Goal: Task Accomplishment & Management: Use online tool/utility

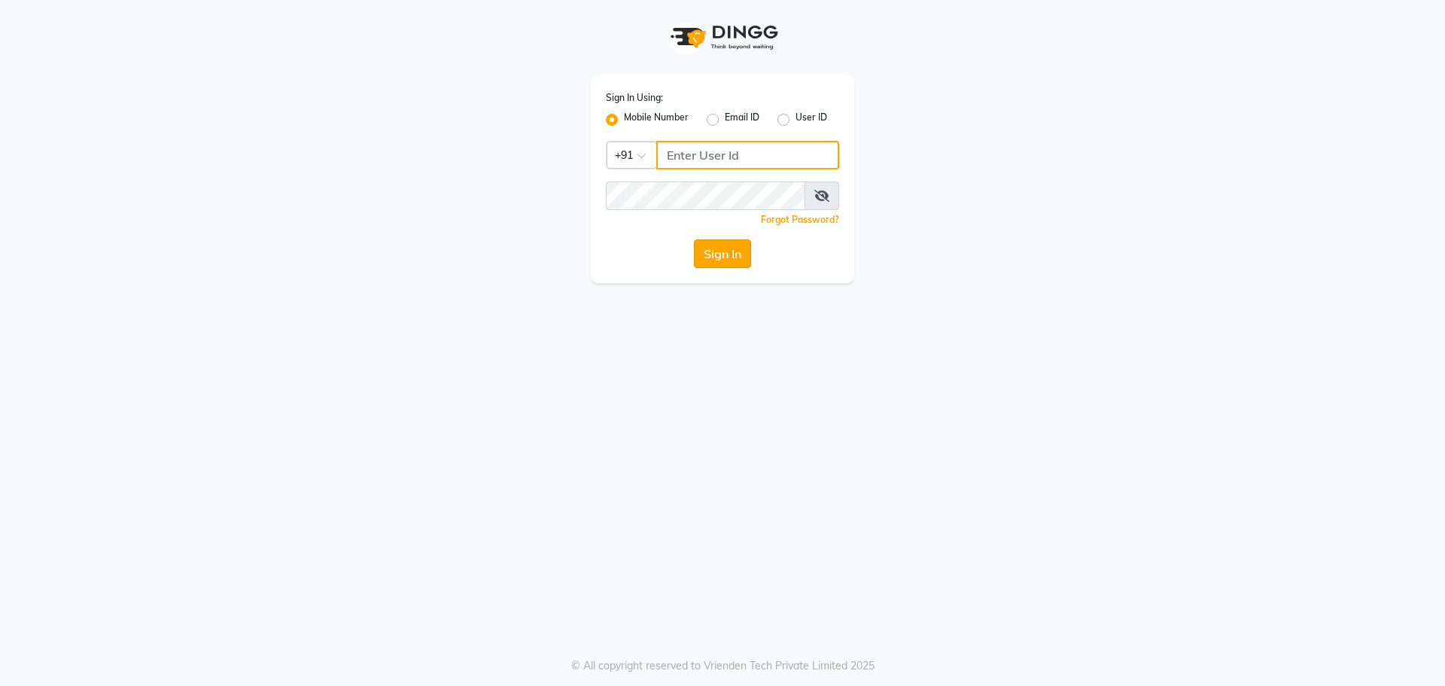
type input "9152727971"
click at [712, 255] on button "Sign In" at bounding box center [722, 253] width 57 height 29
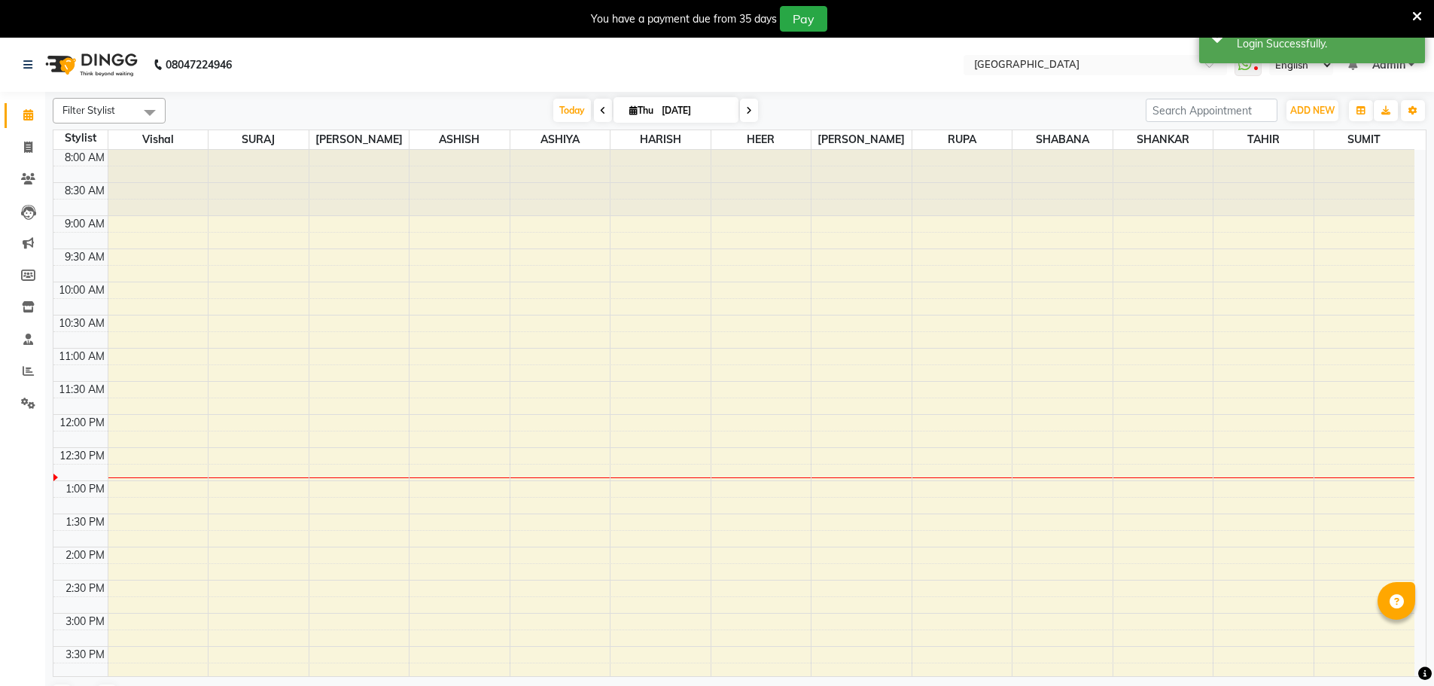
click at [601, 120] on span at bounding box center [603, 110] width 18 height 23
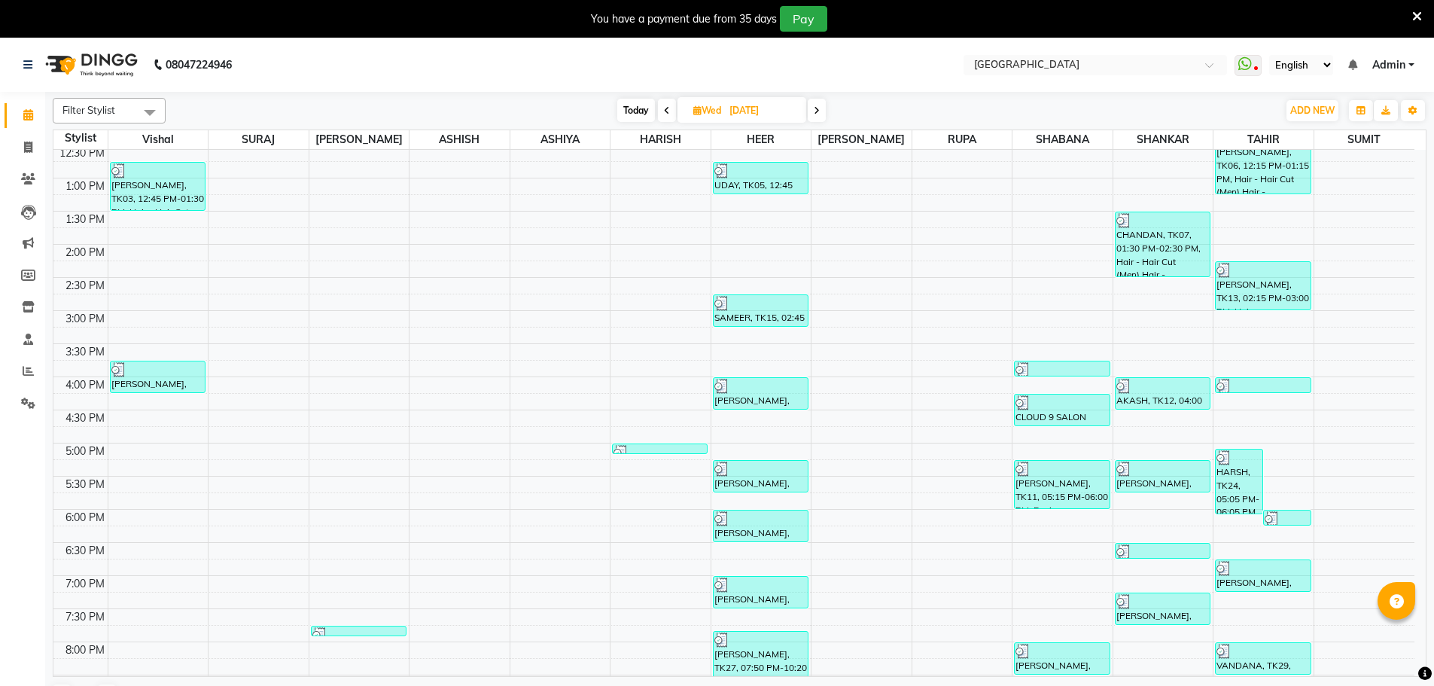
scroll to position [266, 0]
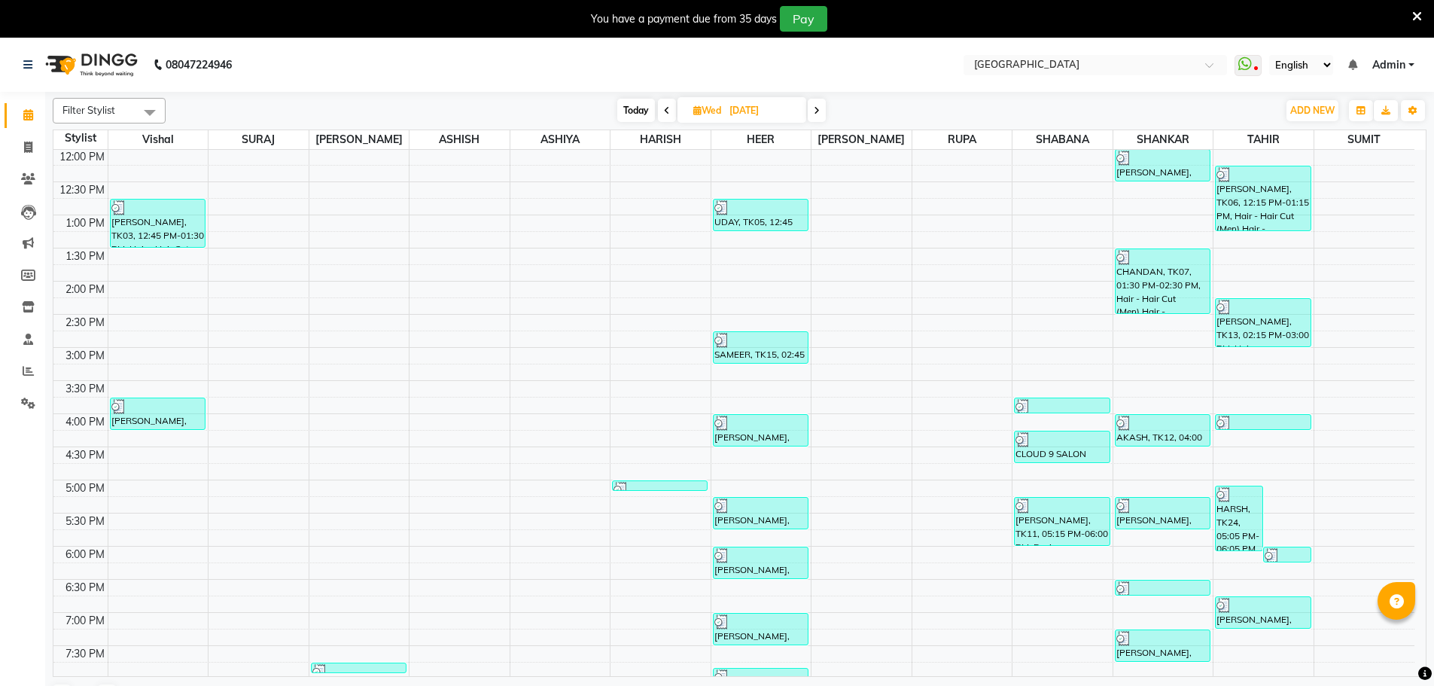
click at [630, 114] on span "Today" at bounding box center [636, 110] width 38 height 23
type input "[DATE]"
